Goal: Information Seeking & Learning: Check status

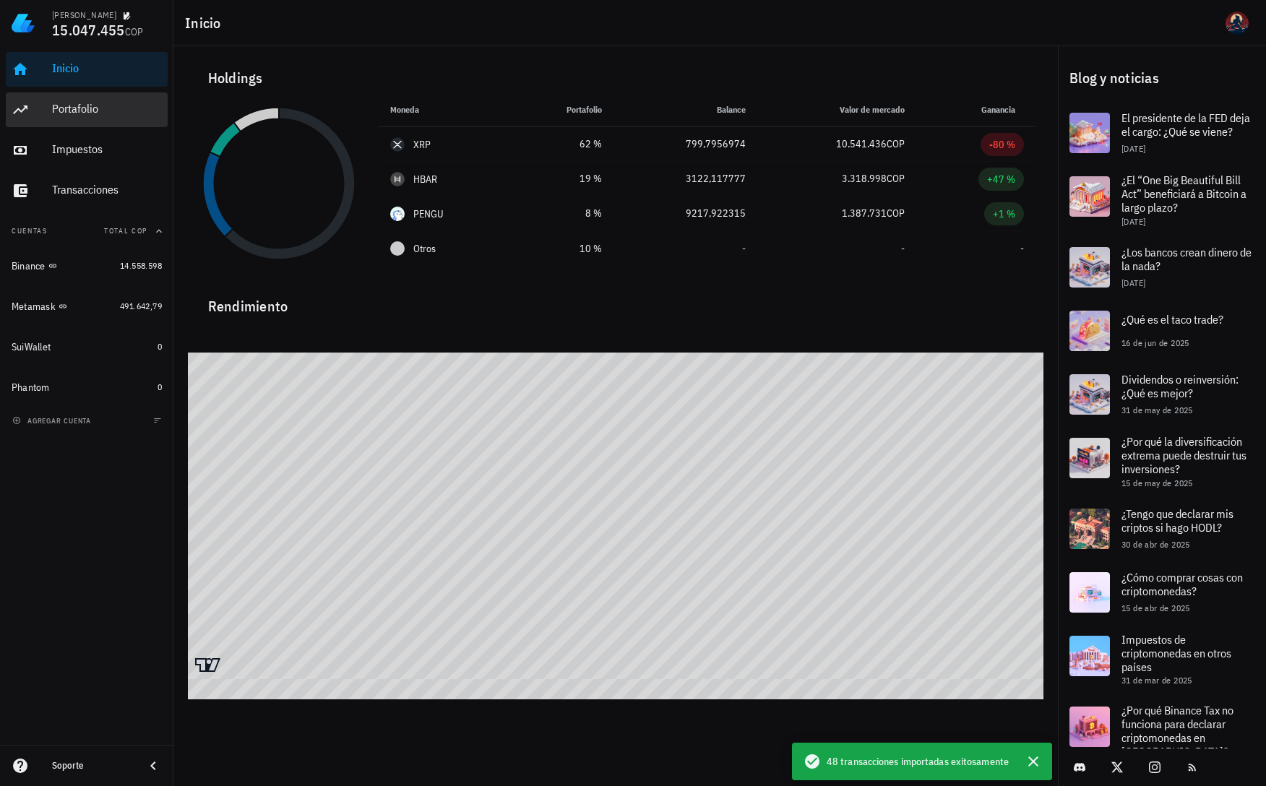
click at [68, 112] on div "Portafolio" at bounding box center [107, 109] width 110 height 14
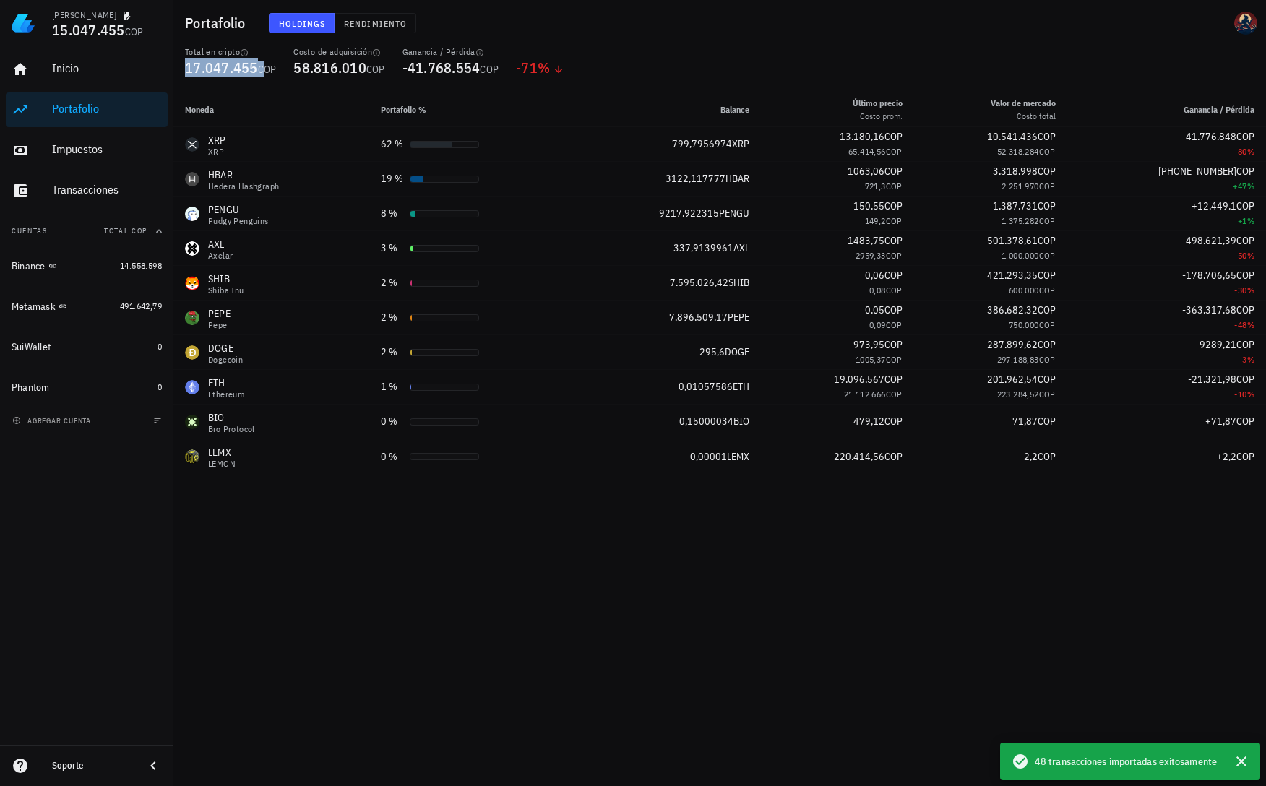
drag, startPoint x: 191, startPoint y: 73, endPoint x: 264, endPoint y: 78, distance: 73.9
click at [262, 79] on div "Total en cripto 17.047.455 COP" at bounding box center [230, 69] width 108 height 46
drag, startPoint x: 290, startPoint y: 71, endPoint x: 361, endPoint y: 68, distance: 70.1
click at [361, 68] on div "Costo de adquisición 58.816.010 COP" at bounding box center [339, 69] width 108 height 46
drag, startPoint x: 451, startPoint y: 68, endPoint x: 475, endPoint y: 67, distance: 24.6
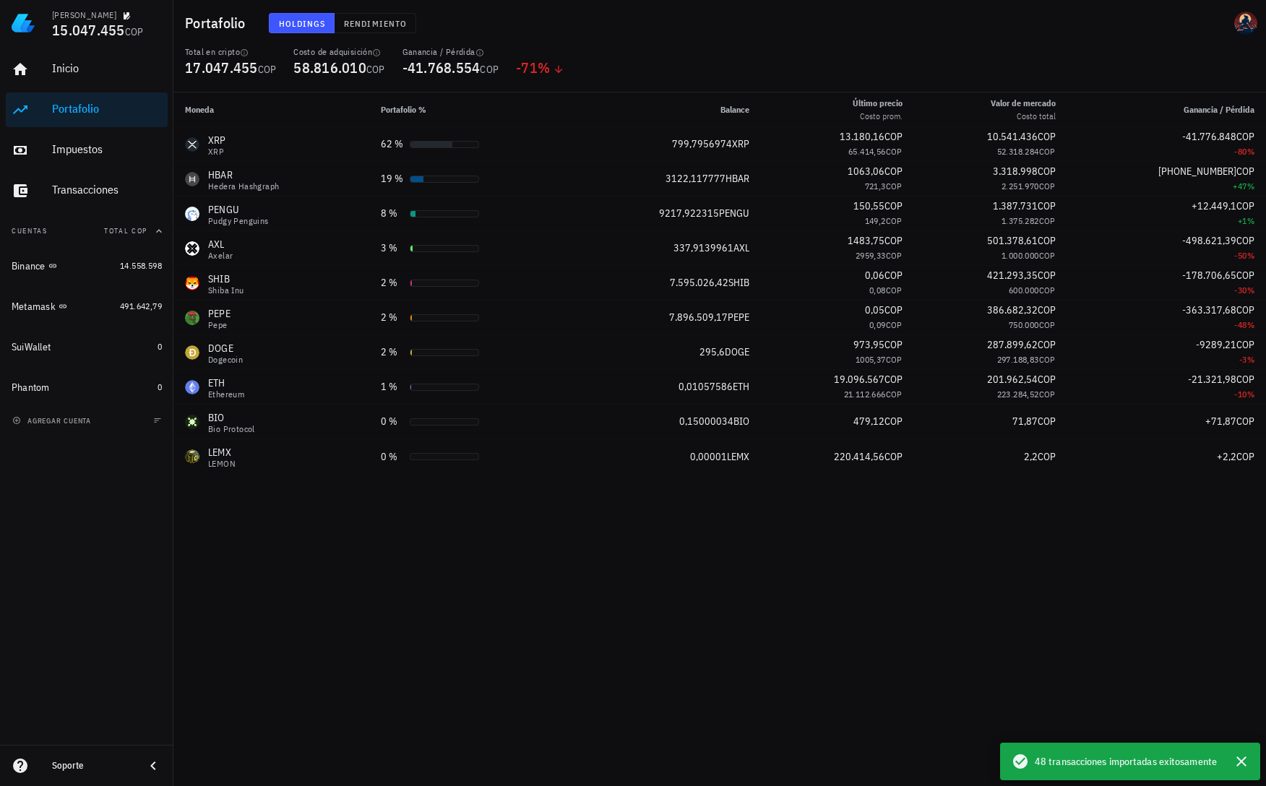
click at [475, 67] on span "-41.768.554" at bounding box center [441, 68] width 78 height 20
drag, startPoint x: 297, startPoint y: 71, endPoint x: 340, endPoint y: 77, distance: 43.7
click at [340, 77] on span "58.816.010" at bounding box center [329, 68] width 73 height 20
click at [377, 55] on icon "button" at bounding box center [376, 52] width 7 height 7
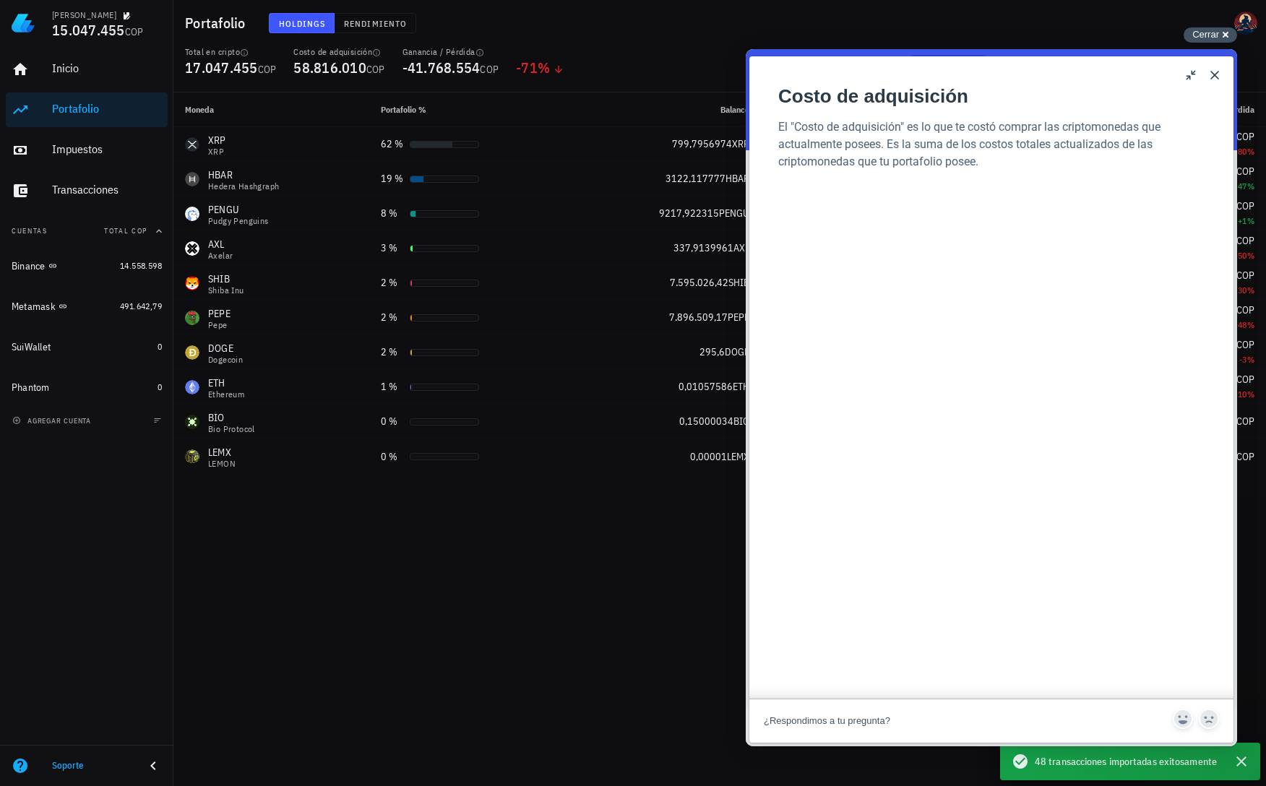
click at [1225, 40] on div "Cerrar cross-small" at bounding box center [1209, 34] width 53 height 15
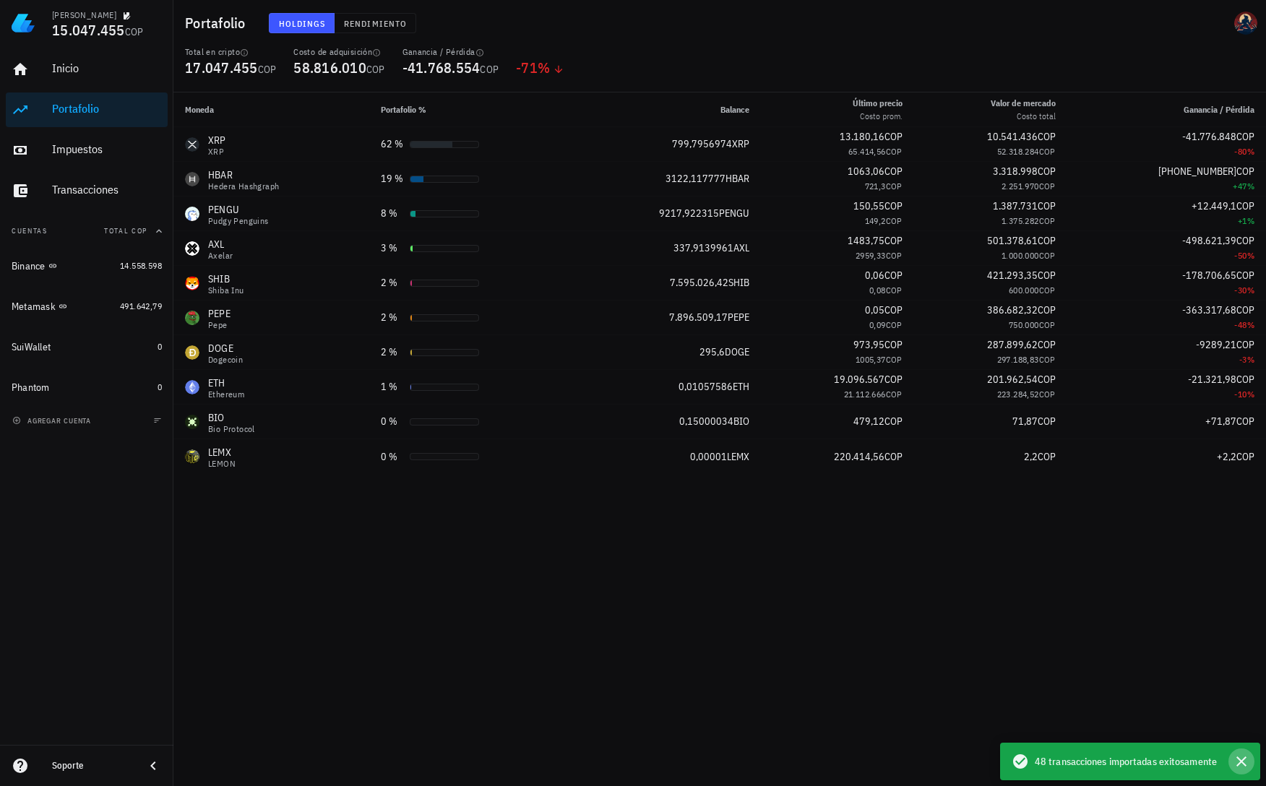
click at [1238, 767] on icon "button" at bounding box center [1241, 761] width 17 height 17
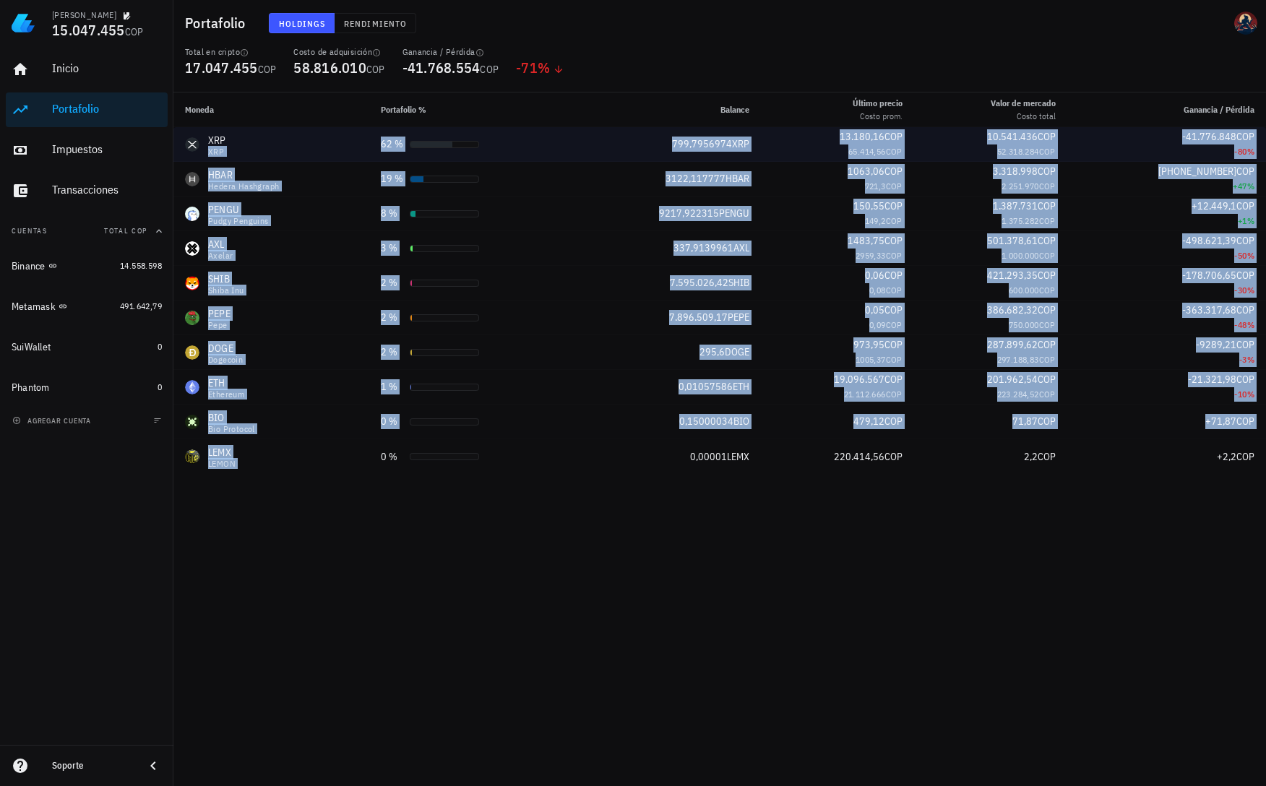
drag, startPoint x: 349, startPoint y: 504, endPoint x: 275, endPoint y: 130, distance: 381.4
click at [275, 130] on div "Moneda Portafolio % Balance Último precio Costo prom. Valor de mercado Costo to…" at bounding box center [719, 439] width 1092 height 694
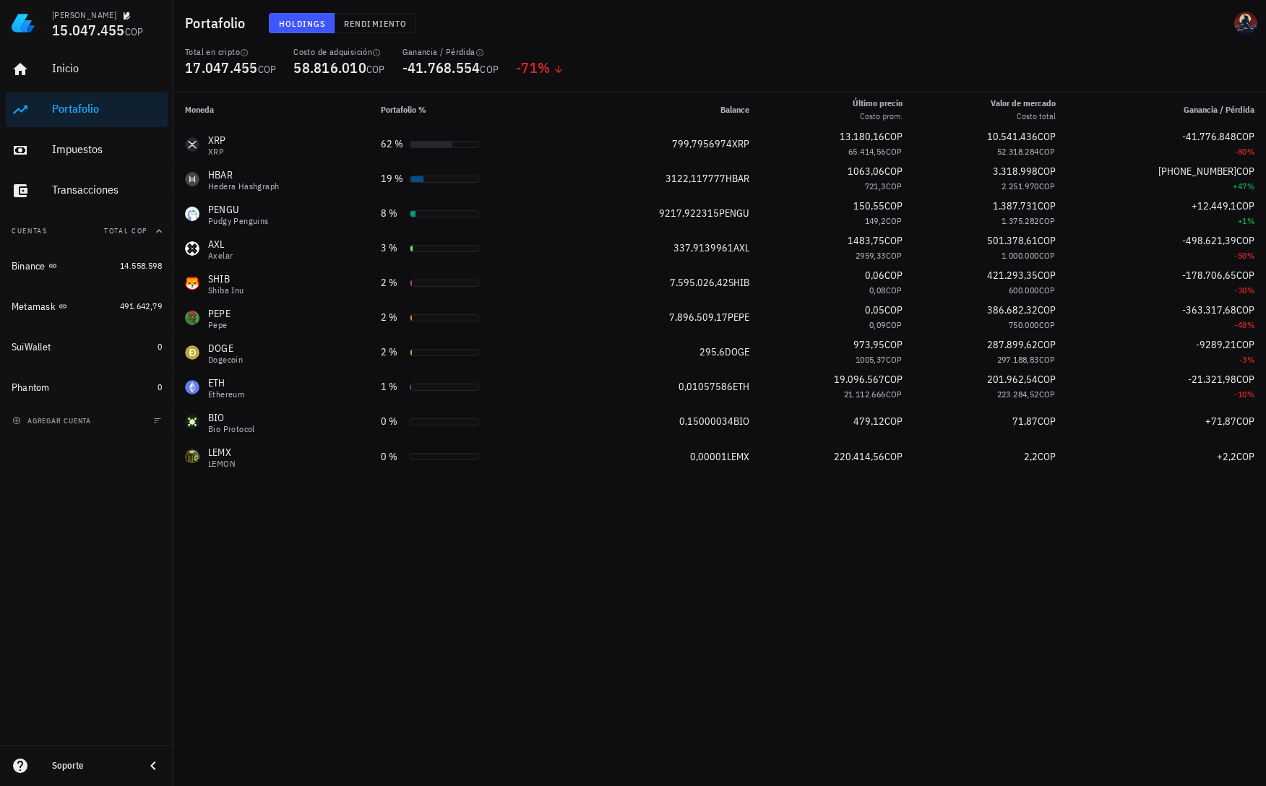
drag, startPoint x: 510, startPoint y: 701, endPoint x: 483, endPoint y: 668, distance: 43.1
click at [509, 694] on div "Moneda Portafolio % Balance Último precio Costo prom. Valor de mercado Costo to…" at bounding box center [719, 439] width 1092 height 694
click at [35, 311] on div "Metamask" at bounding box center [34, 307] width 44 height 12
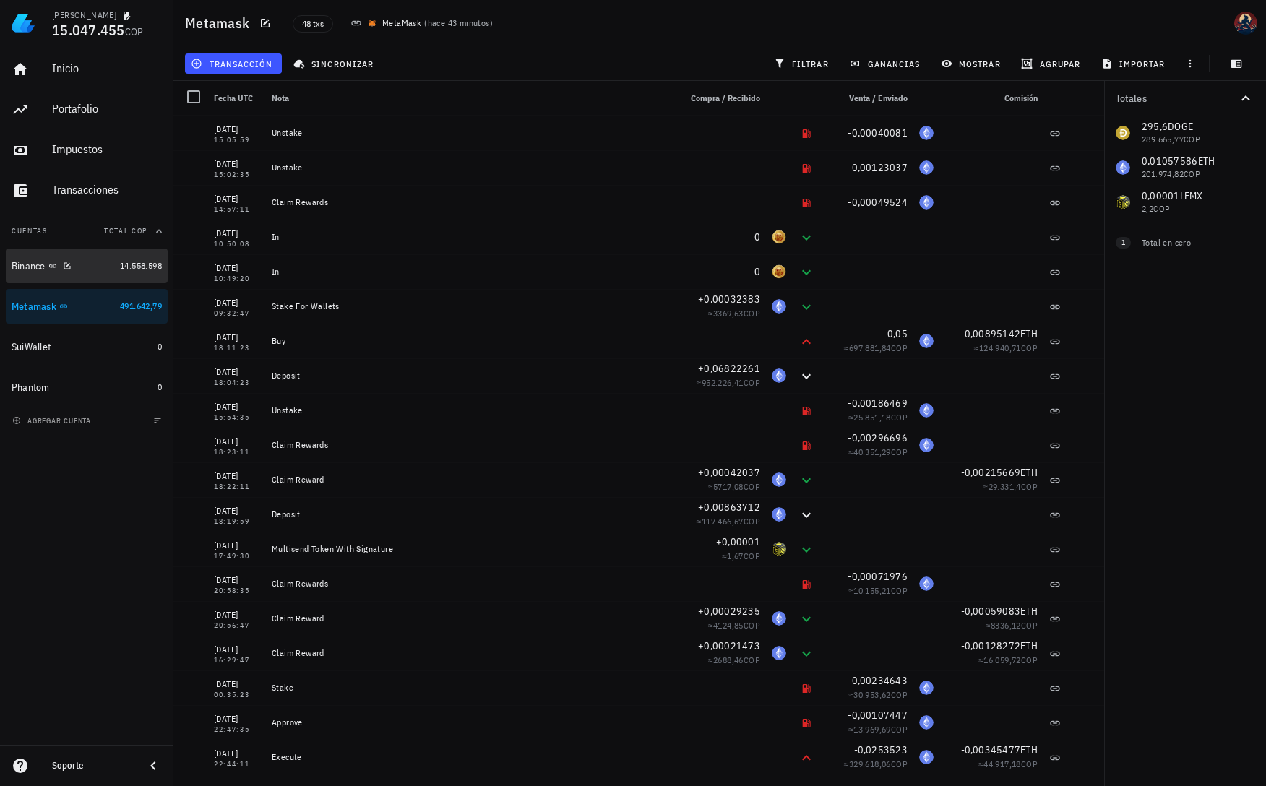
click at [36, 269] on div "Binance" at bounding box center [29, 266] width 34 height 12
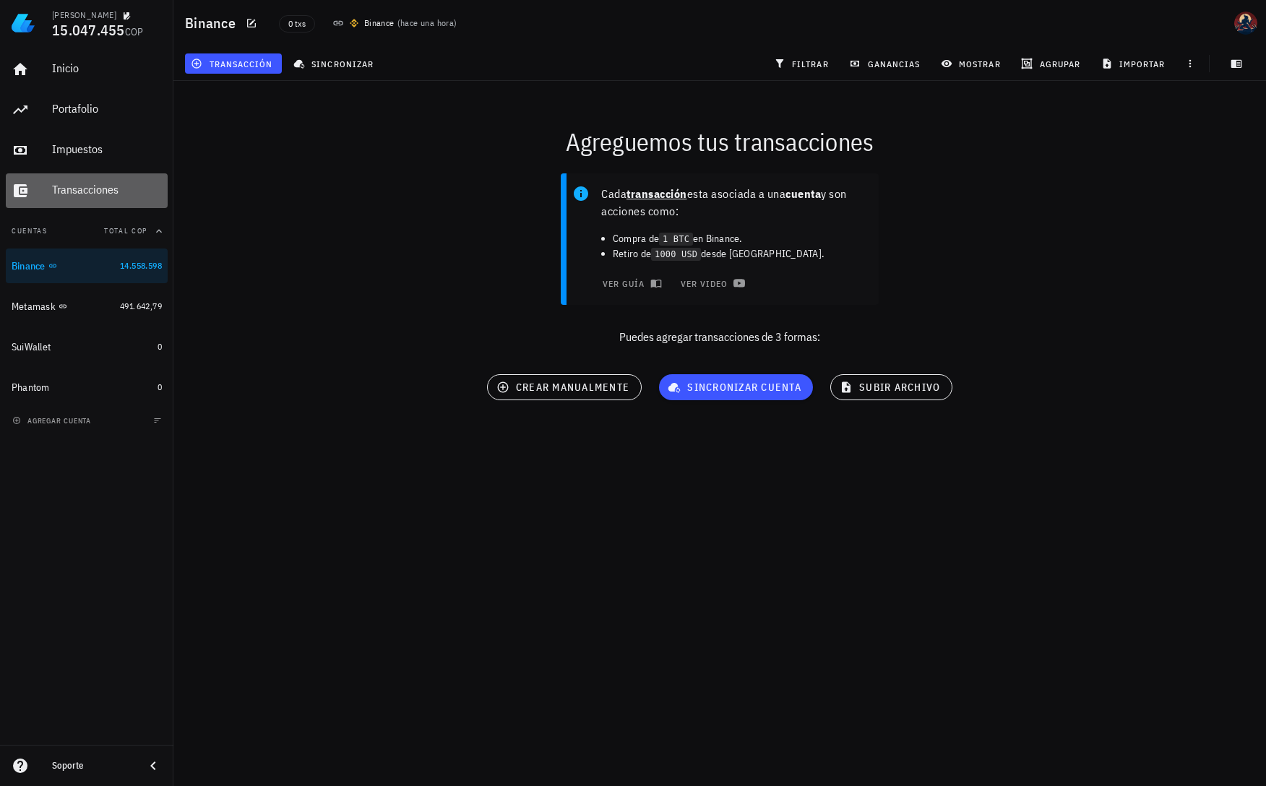
click at [56, 182] on div "Transacciones" at bounding box center [107, 190] width 110 height 33
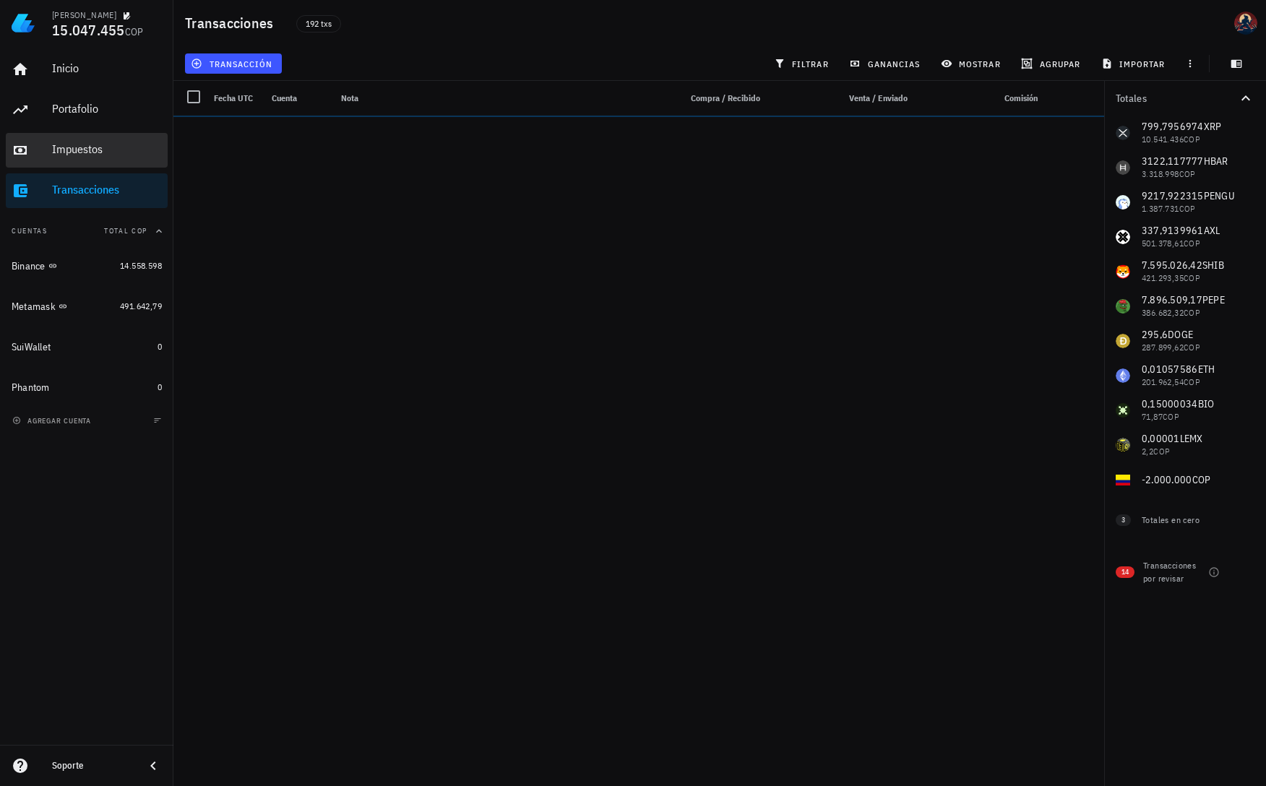
click at [77, 160] on div "Impuestos" at bounding box center [107, 150] width 110 height 33
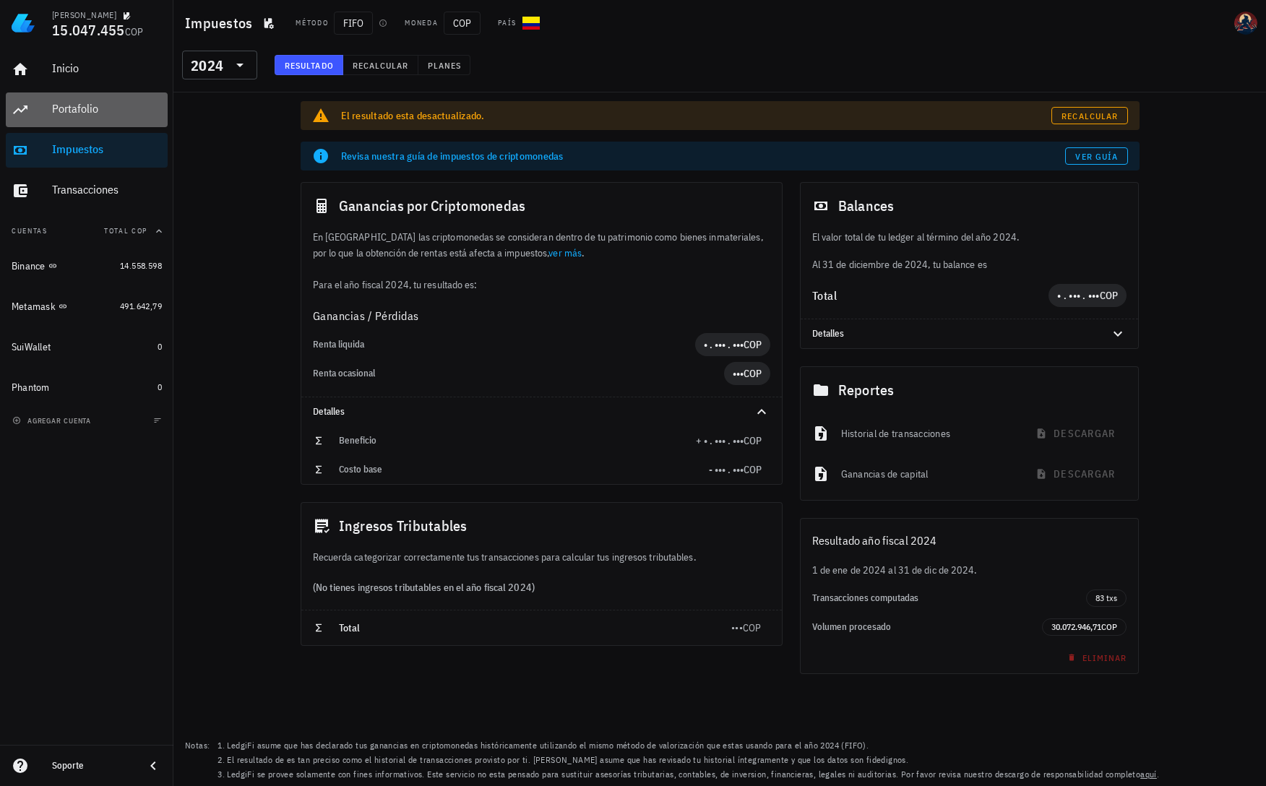
click at [89, 106] on div "Portafolio" at bounding box center [107, 109] width 110 height 14
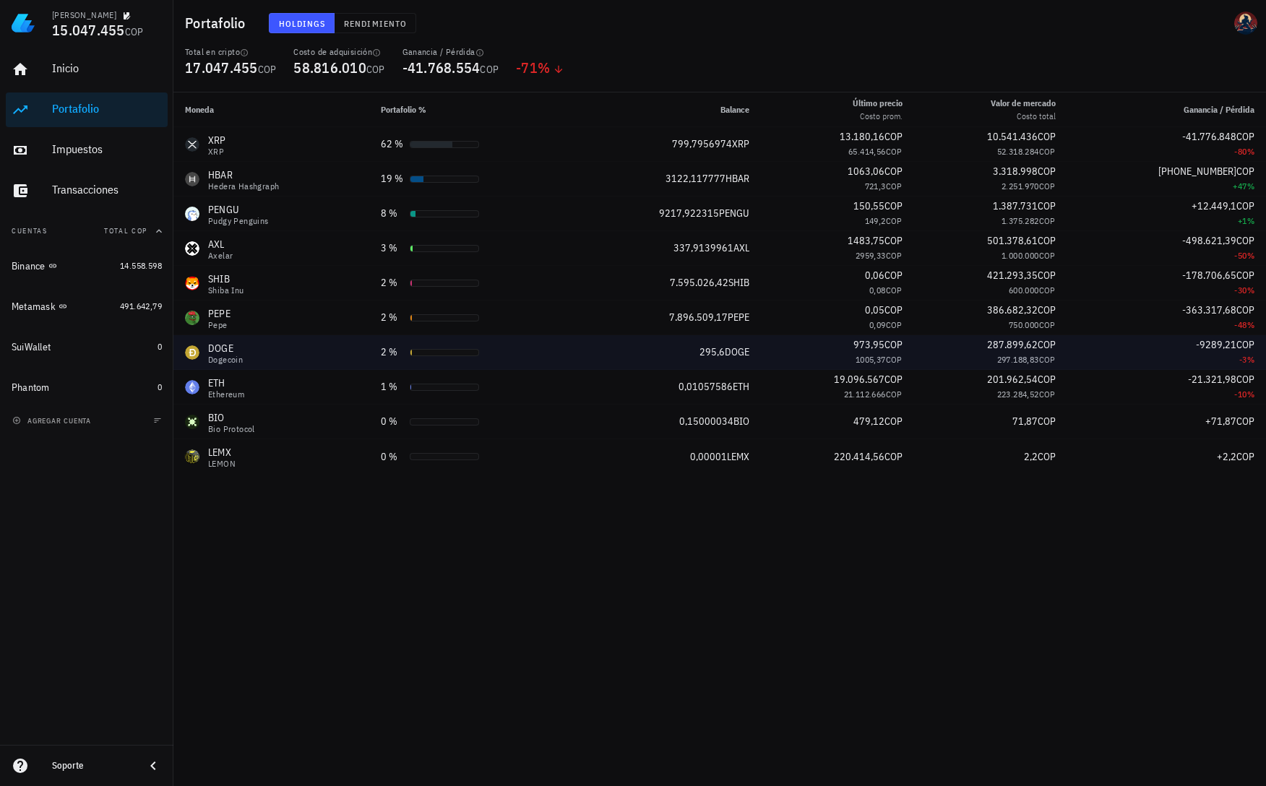
click at [761, 353] on td "295,6 DOGE" at bounding box center [665, 352] width 189 height 35
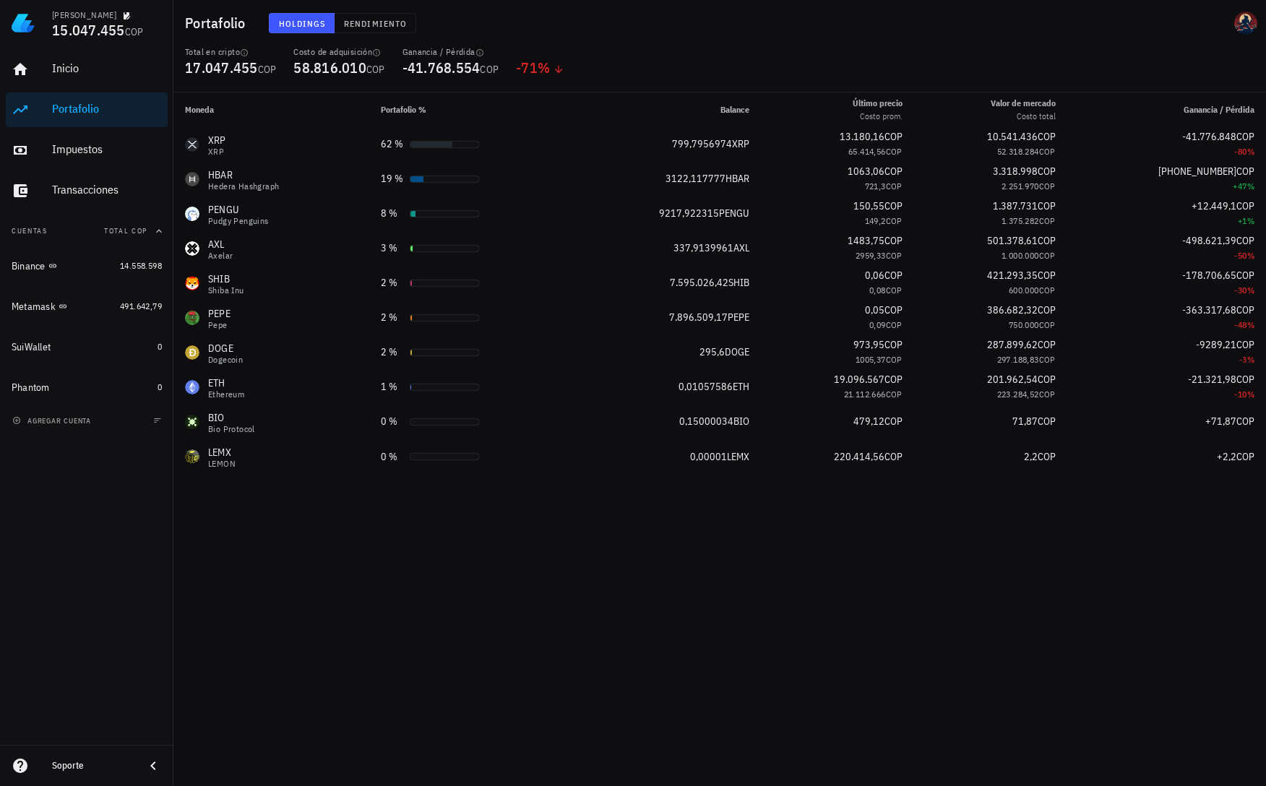
click at [961, 608] on div "Moneda Portafolio % Balance Último precio Costo prom. Valor de mercado Costo to…" at bounding box center [719, 439] width 1092 height 694
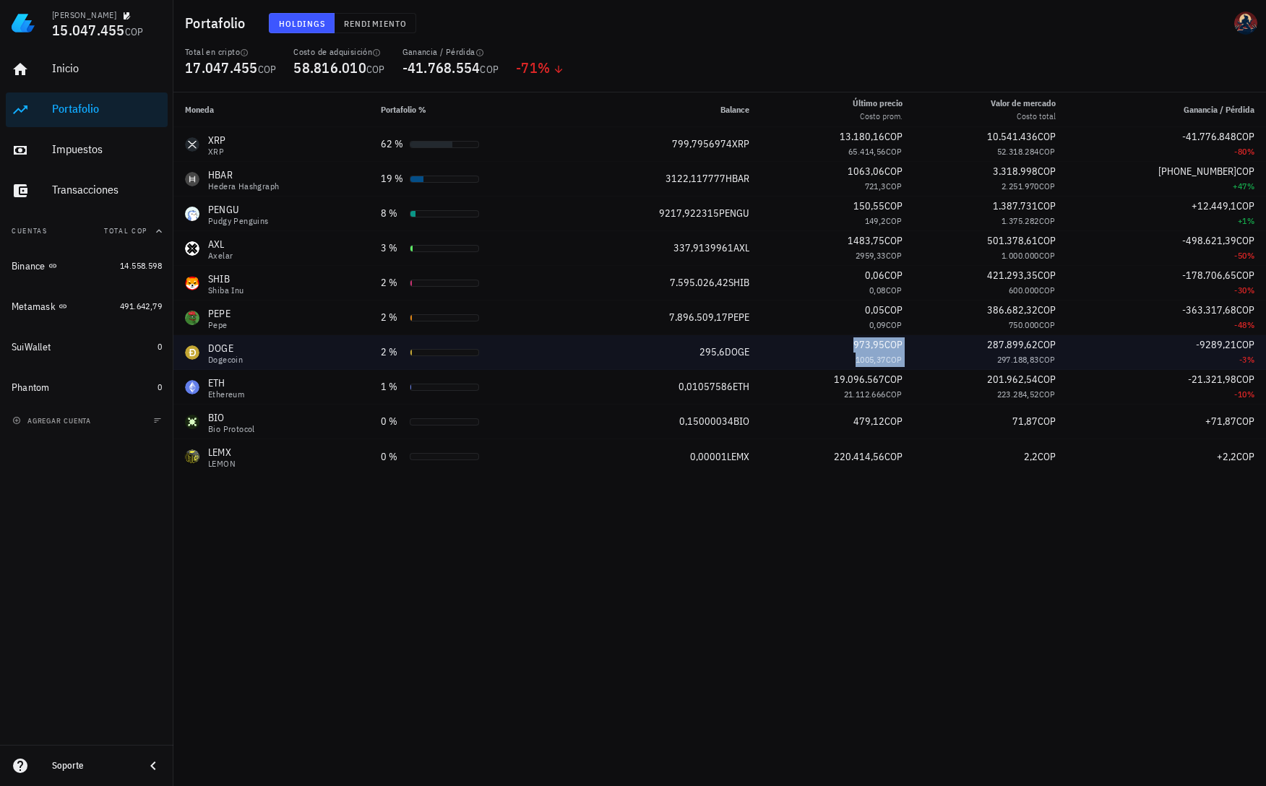
drag, startPoint x: 877, startPoint y: 341, endPoint x: 950, endPoint y: 344, distance: 73.0
click at [950, 344] on tr "DOGE Dogecoin 2 % 295,6 DOGE 973,95 COP 1005,37 COP 287.899,62 COP 297.188,83 C…" at bounding box center [719, 352] width 1092 height 35
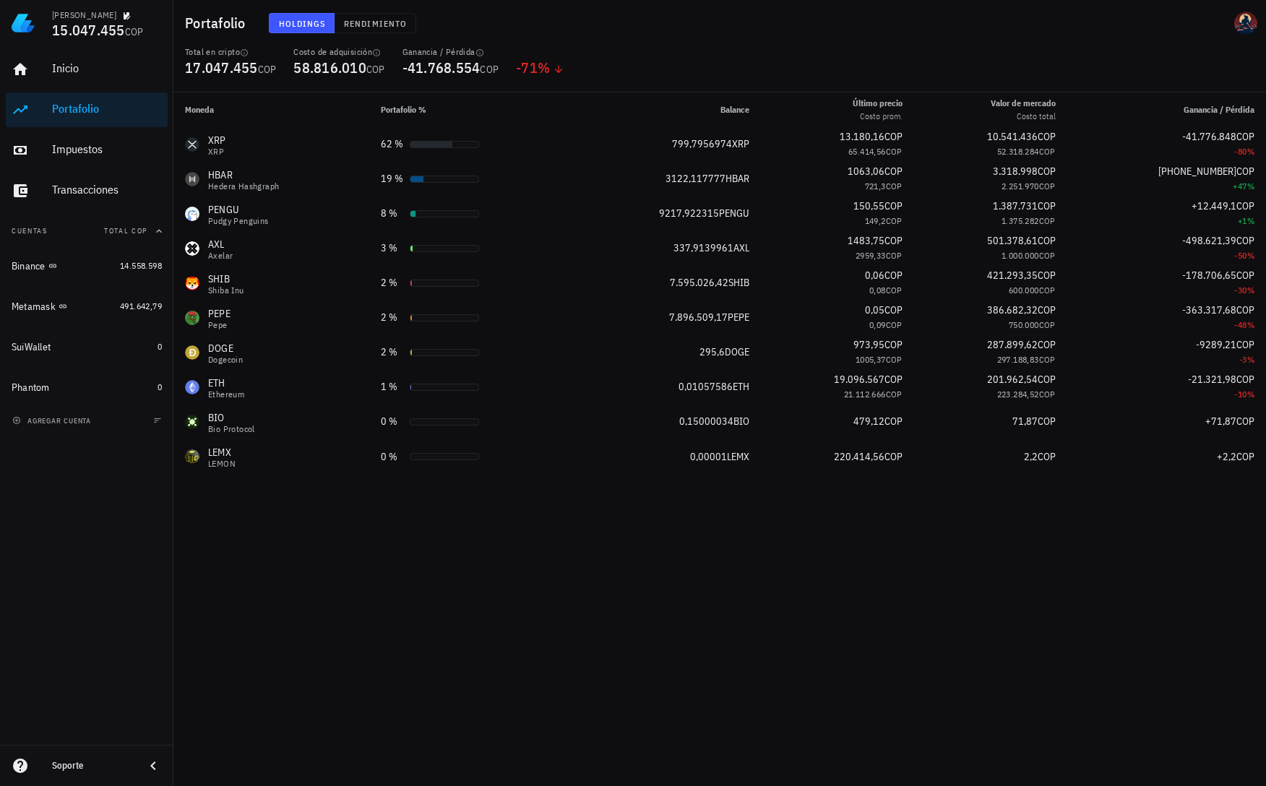
drag, startPoint x: 1025, startPoint y: 632, endPoint x: 990, endPoint y: 522, distance: 116.1
click at [1027, 631] on div "Moneda Portafolio % Balance Último precio Costo prom. Valor de mercado Costo to…" at bounding box center [719, 439] width 1092 height 694
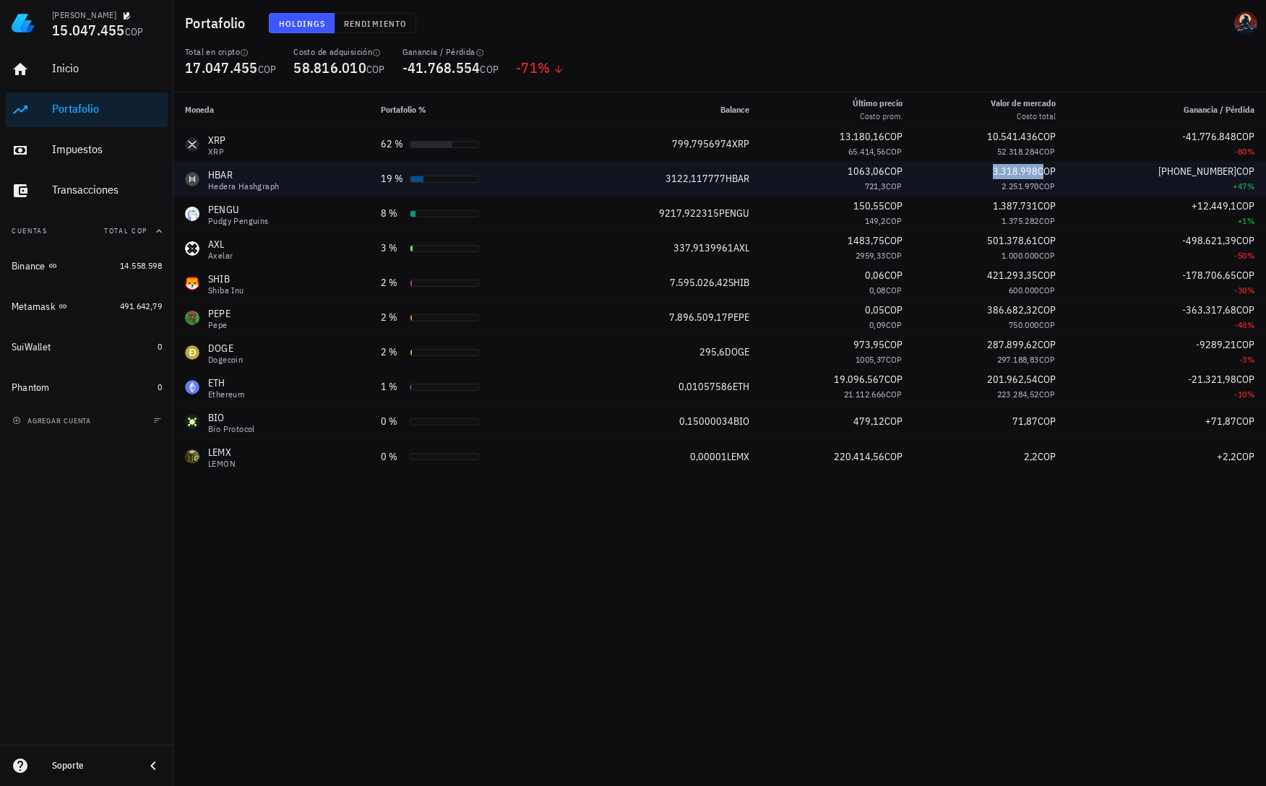
drag, startPoint x: 1004, startPoint y: 173, endPoint x: 1051, endPoint y: 166, distance: 47.5
click at [1051, 166] on div "3.318.998 COP" at bounding box center [991, 171] width 130 height 15
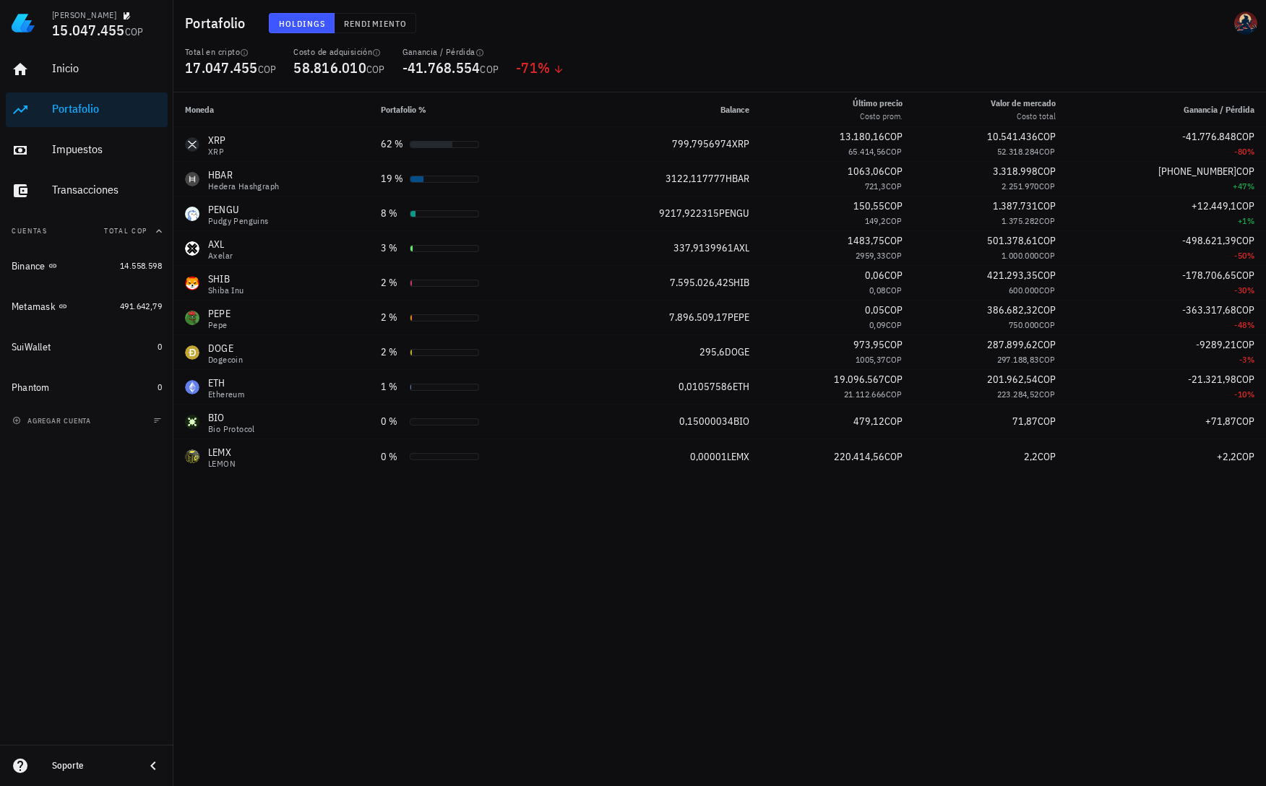
click at [1078, 678] on div "Moneda Portafolio % Balance Último precio Costo prom. Valor de mercado Costo to…" at bounding box center [719, 439] width 1092 height 694
click at [59, 150] on div "Impuestos" at bounding box center [107, 149] width 110 height 14
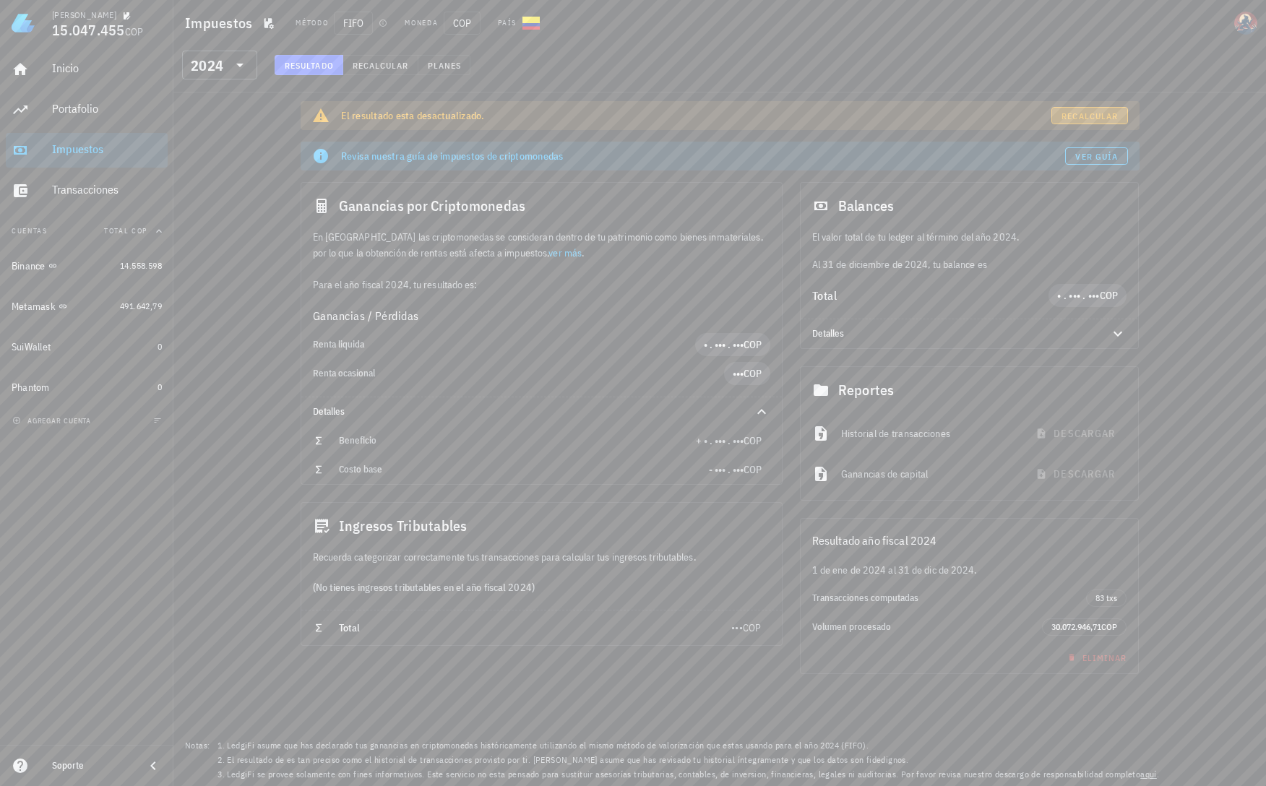
click at [1112, 117] on span "Recalcular" at bounding box center [1089, 116] width 57 height 11
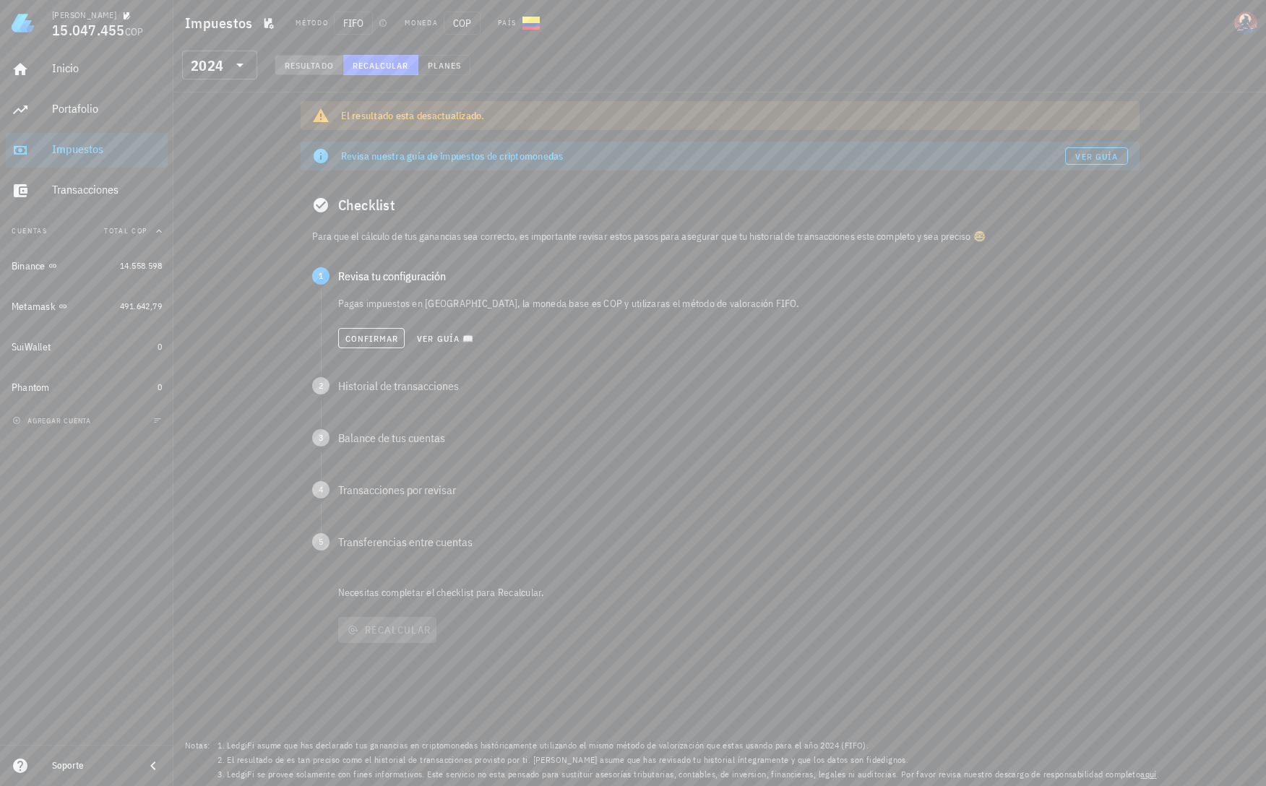
click at [314, 70] on span "Resultado" at bounding box center [309, 65] width 50 height 11
